Goal: Task Accomplishment & Management: Manage account settings

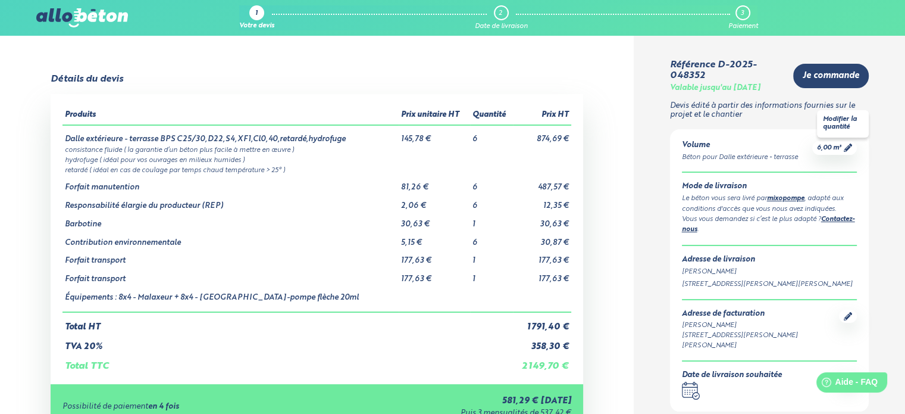
click at [843, 147] on link "6,00 m³" at bounding box center [834, 147] width 35 height 9
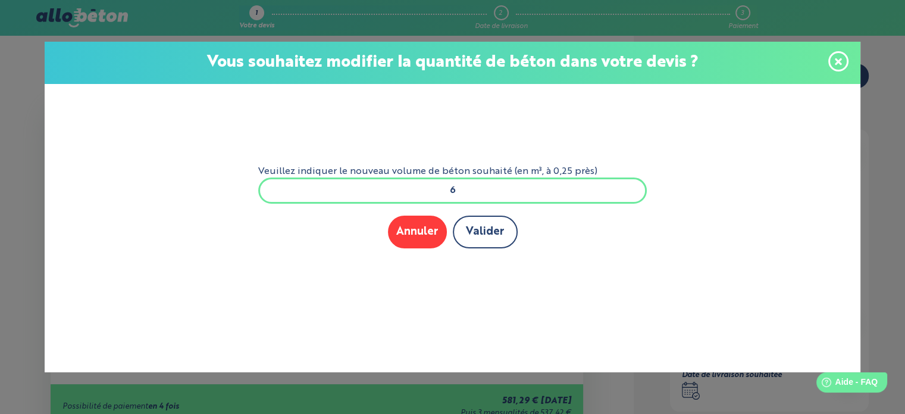
click at [511, 222] on button "Valider" at bounding box center [485, 231] width 65 height 33
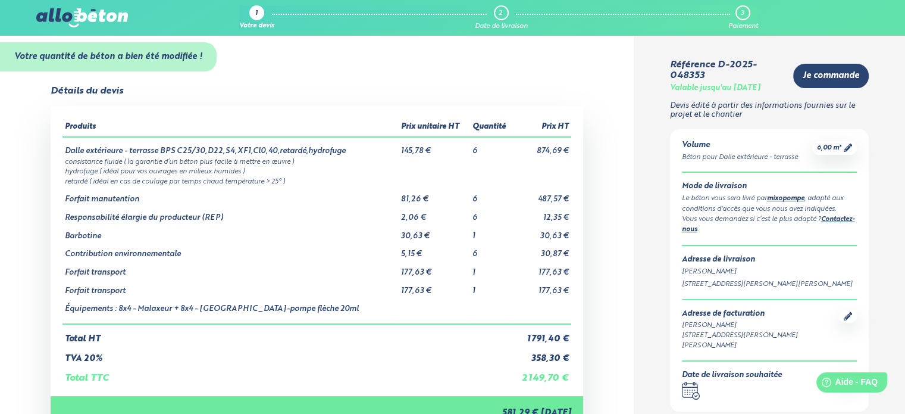
scroll to position [15, 0]
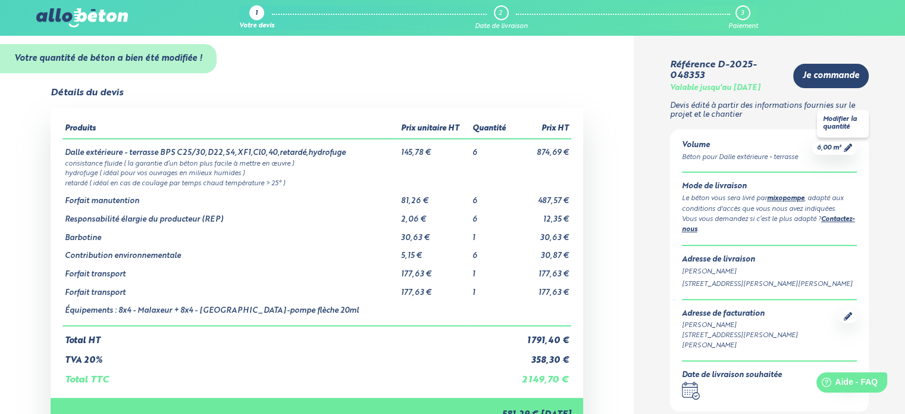
click at [835, 152] on span "6,00 m³" at bounding box center [829, 147] width 24 height 9
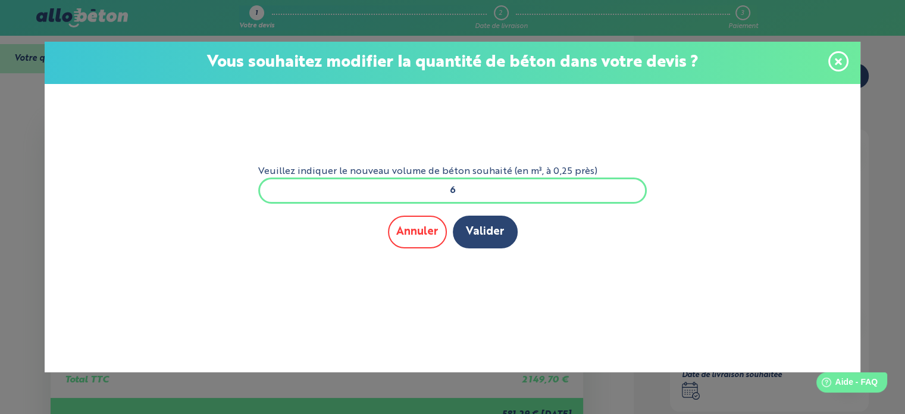
click at [409, 233] on button "Annuler" at bounding box center [417, 231] width 59 height 33
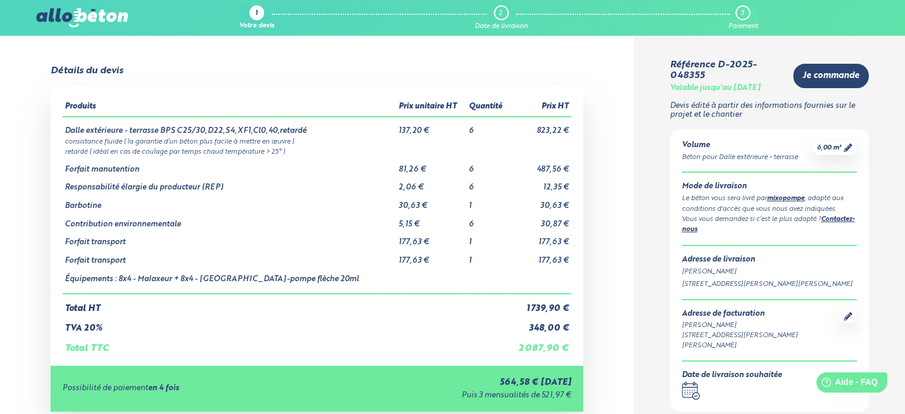
scroll to position [7, 0]
